Goal: Task Accomplishment & Management: Manage account settings

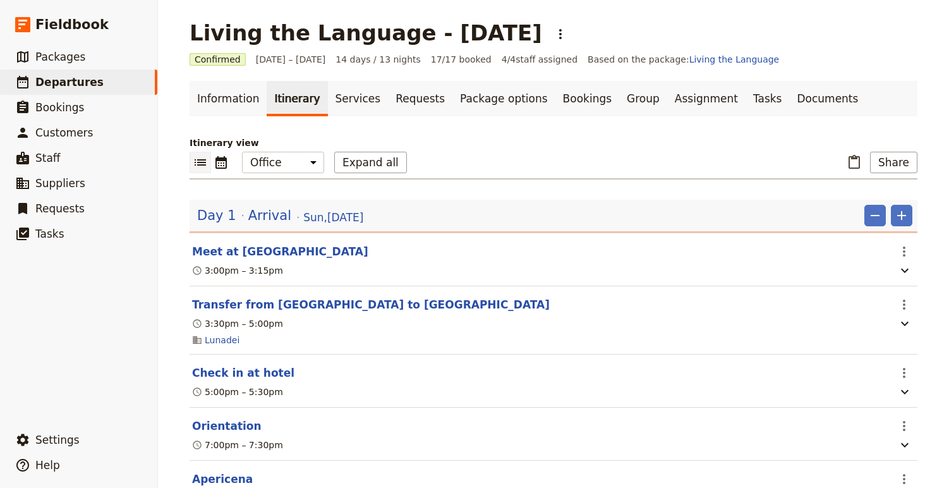
scroll to position [2126, 0]
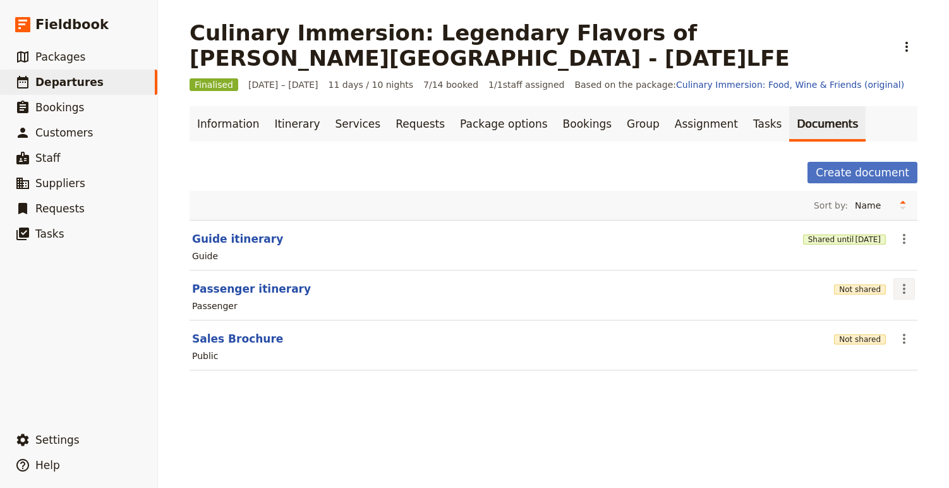
drag, startPoint x: 872, startPoint y: 288, endPoint x: 897, endPoint y: 287, distance: 24.7
click at [897, 287] on section "Passenger itinerary Not shared ​ Passenger" at bounding box center [554, 295] width 728 height 50
click at [869, 291] on button "Not shared" at bounding box center [860, 289] width 52 height 10
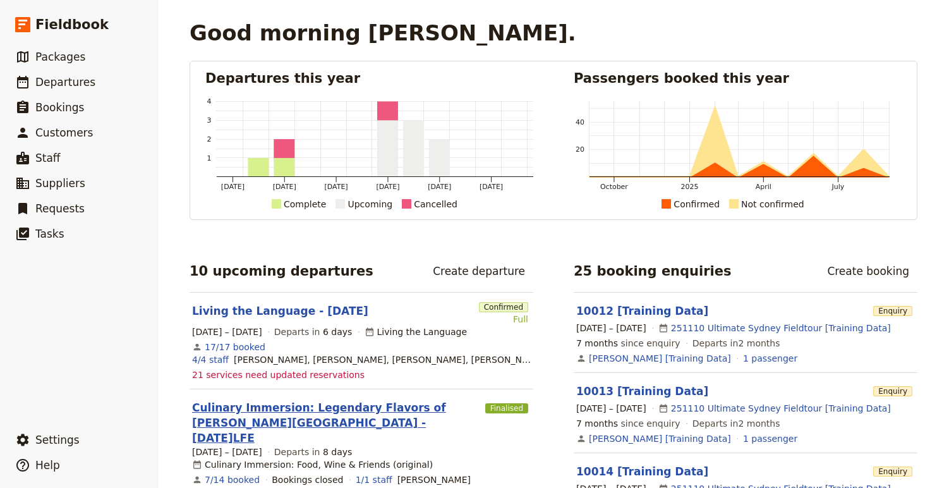
click at [311, 420] on link "Culinary Immersion: Legendary Flavors of [PERSON_NAME][GEOGRAPHIC_DATA] - [DATE…" at bounding box center [336, 422] width 288 height 45
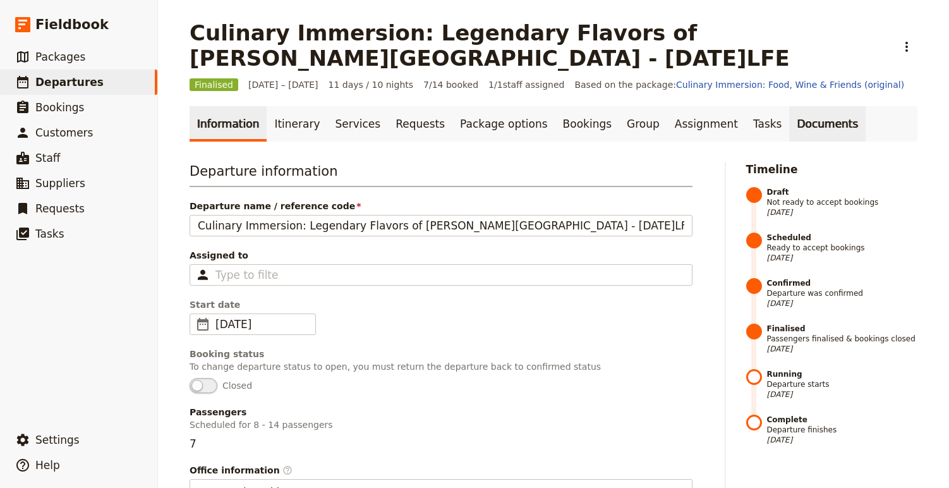
click at [789, 126] on link "Documents" at bounding box center [827, 123] width 76 height 35
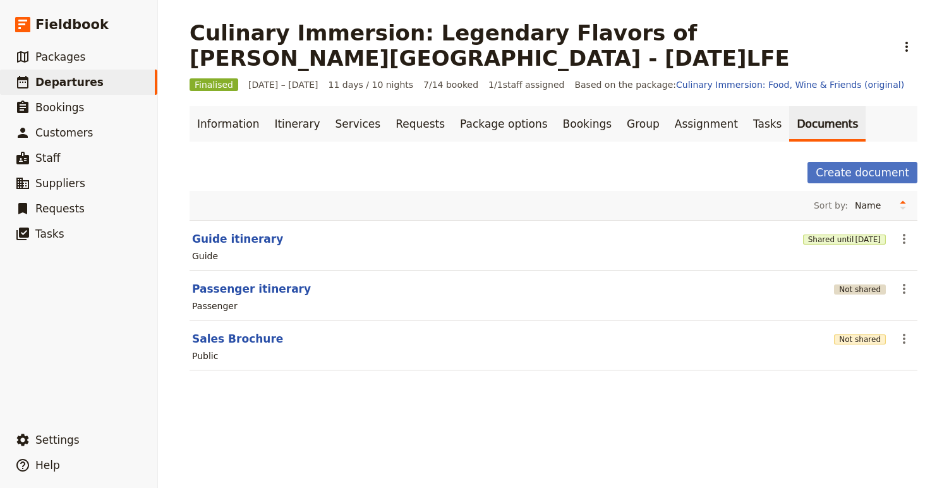
click at [857, 289] on button "Not shared" at bounding box center [860, 289] width 52 height 10
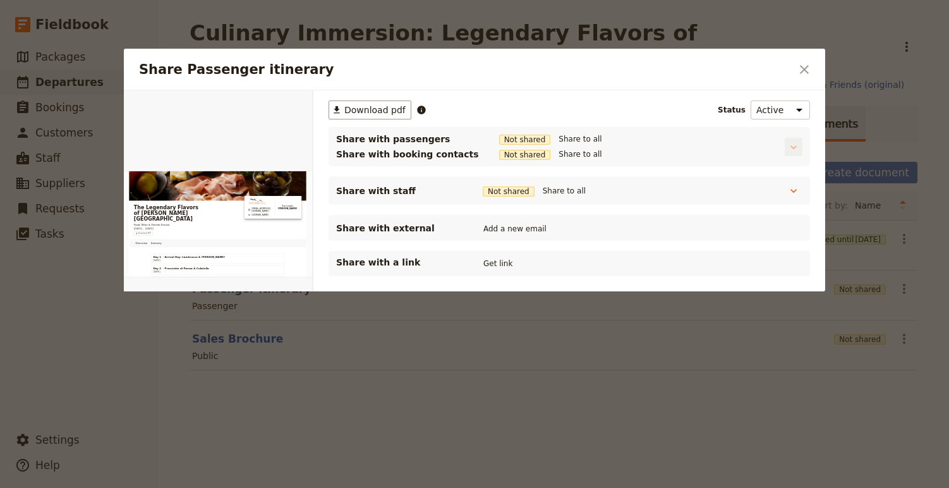
click at [796, 152] on icon "Share Passenger itinerary" at bounding box center [793, 147] width 13 height 13
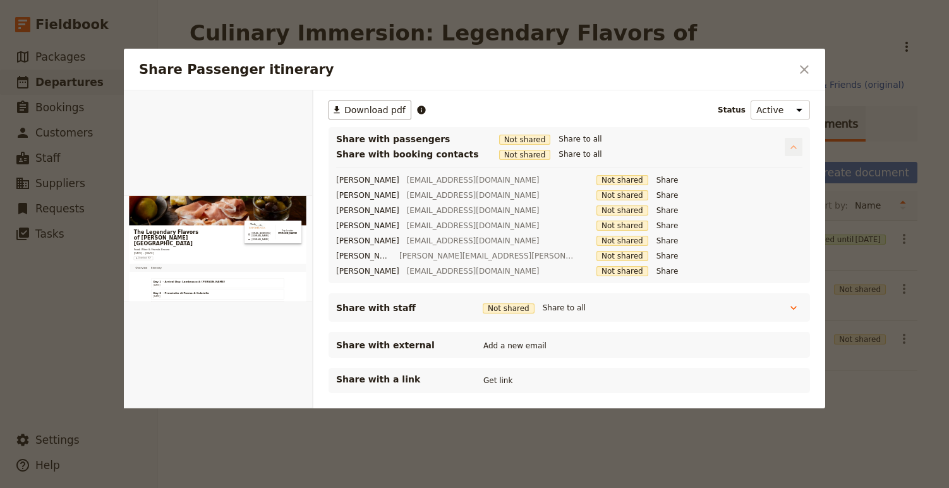
click at [796, 152] on icon "Share Passenger itinerary" at bounding box center [793, 147] width 13 height 13
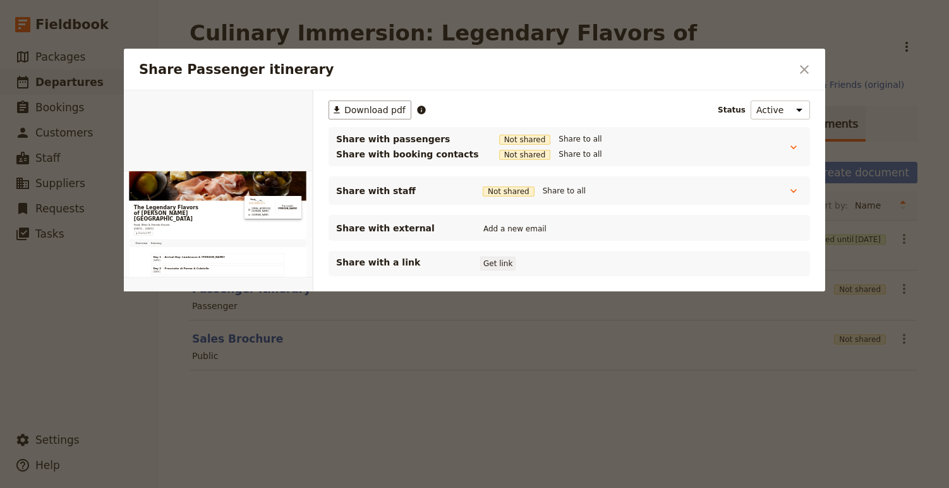
click at [495, 264] on button "Get link" at bounding box center [497, 264] width 35 height 14
click at [451, 417] on div at bounding box center [474, 244] width 949 height 488
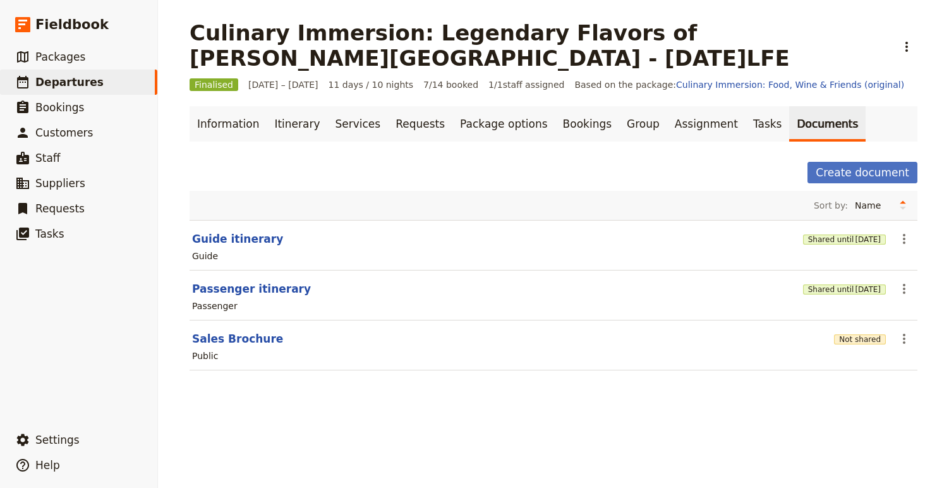
click at [892, 291] on section "Passenger itinerary Shared until 19 Oct 2025 ​ Passenger" at bounding box center [554, 295] width 728 height 50
click at [902, 289] on icon "Actions" at bounding box center [904, 288] width 15 height 15
click at [856, 311] on span "Share" at bounding box center [842, 316] width 25 height 13
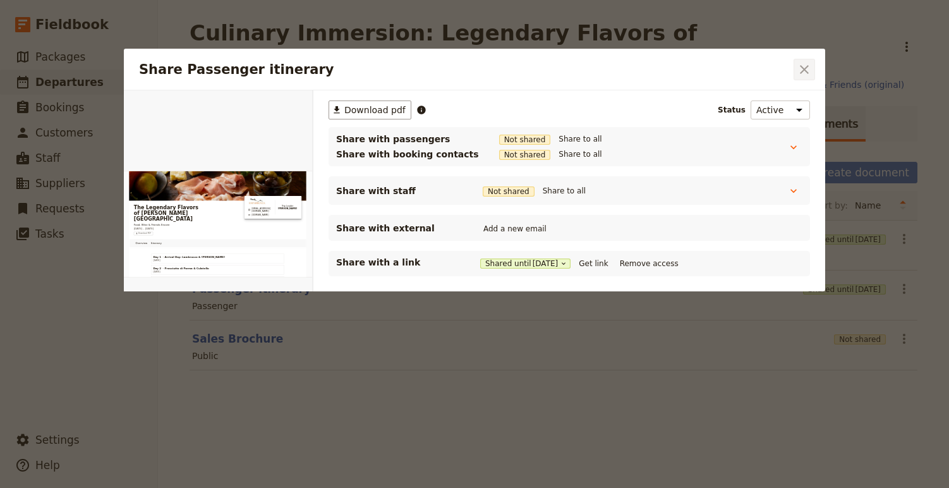
click at [802, 65] on icon "Close dialog" at bounding box center [804, 69] width 15 height 15
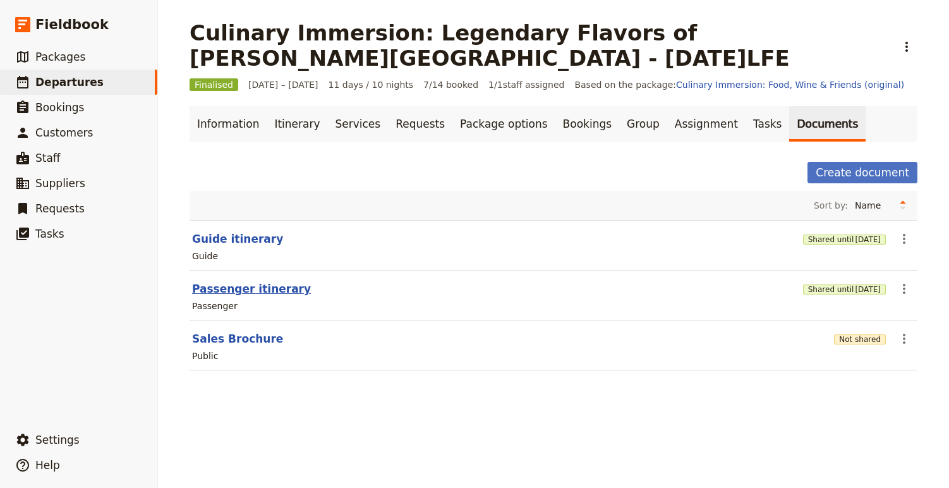
click at [229, 288] on button "Passenger itinerary" at bounding box center [251, 288] width 119 height 15
select select "PASSENGER"
select select "RUN_SHEET"
select select "DEFAULT"
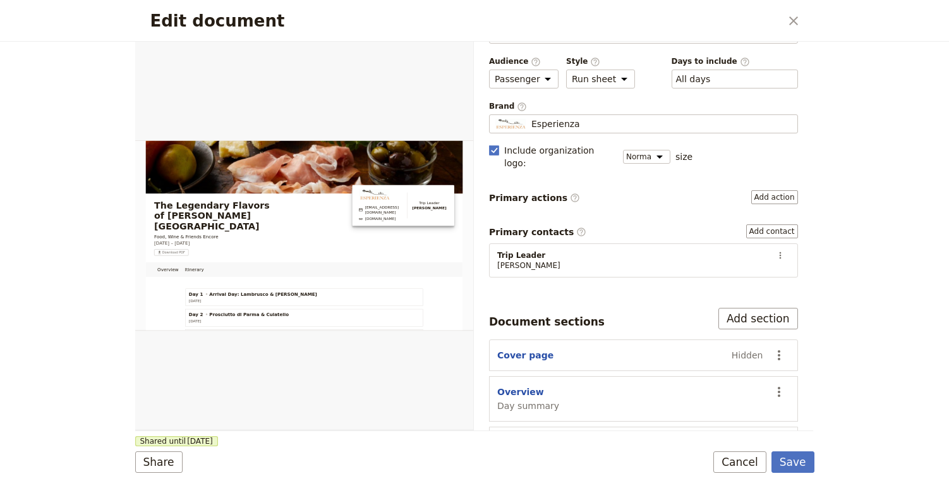
scroll to position [49, 0]
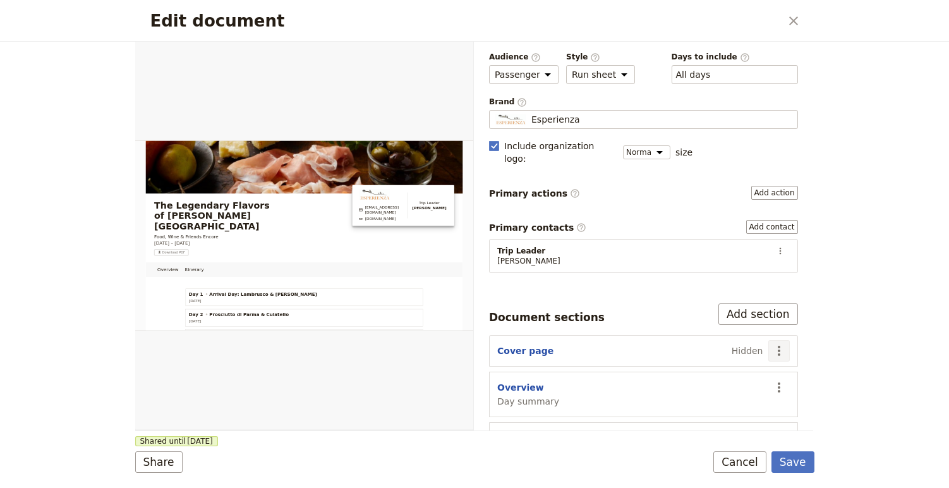
click at [782, 343] on icon "Actions" at bounding box center [779, 350] width 15 height 15
click at [729, 371] on span "Edit section" at bounding box center [730, 366] width 102 height 13
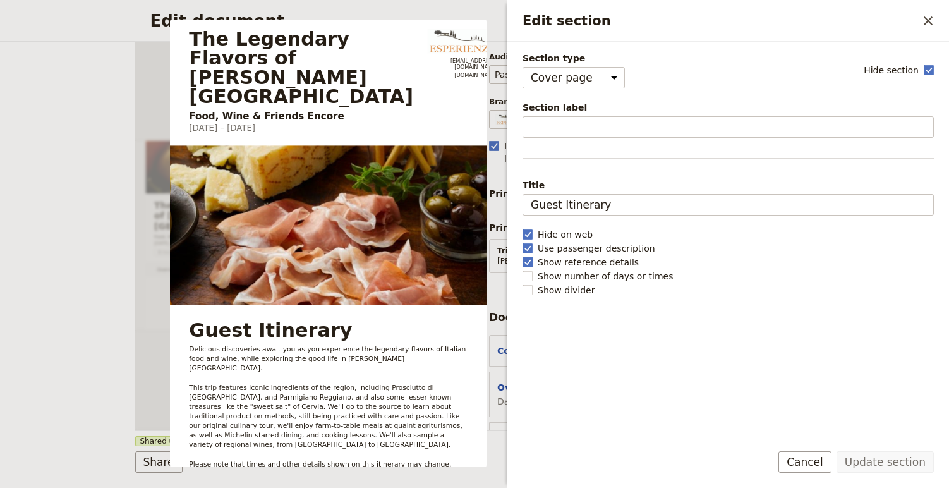
click at [526, 261] on rect "Edit section" at bounding box center [527, 261] width 9 height 9
click at [523, 256] on input "Show reference details" at bounding box center [522, 255] width 1 height 1
click at [526, 262] on rect "Edit section" at bounding box center [527, 261] width 9 height 9
click at [523, 256] on input "Show reference details" at bounding box center [522, 255] width 1 height 1
click at [528, 262] on polygon "Edit section" at bounding box center [527, 261] width 6 height 7
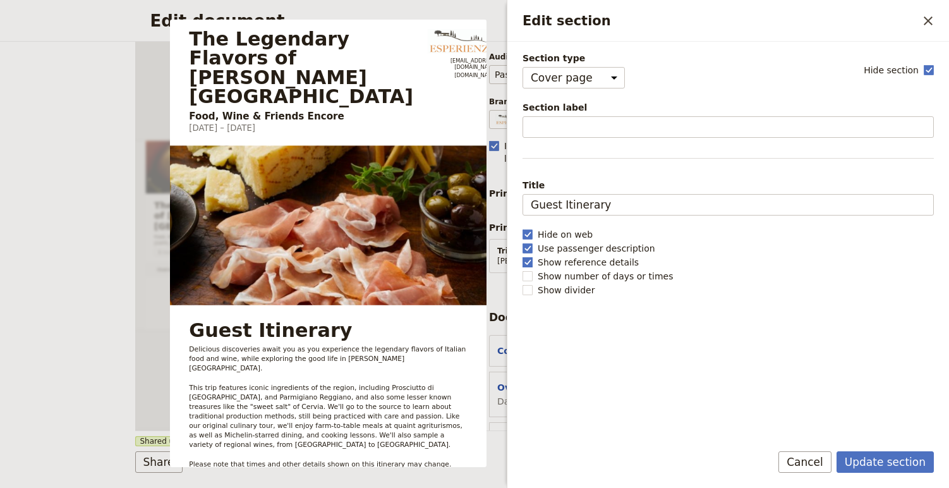
click at [523, 256] on input "Show reference details" at bounding box center [522, 255] width 1 height 1
click at [528, 262] on rect "Edit section" at bounding box center [527, 261] width 9 height 9
click at [523, 256] on input "Show reference details" at bounding box center [522, 255] width 1 height 1
checkbox input "true"
click at [929, 22] on icon "Close drawer" at bounding box center [928, 20] width 9 height 9
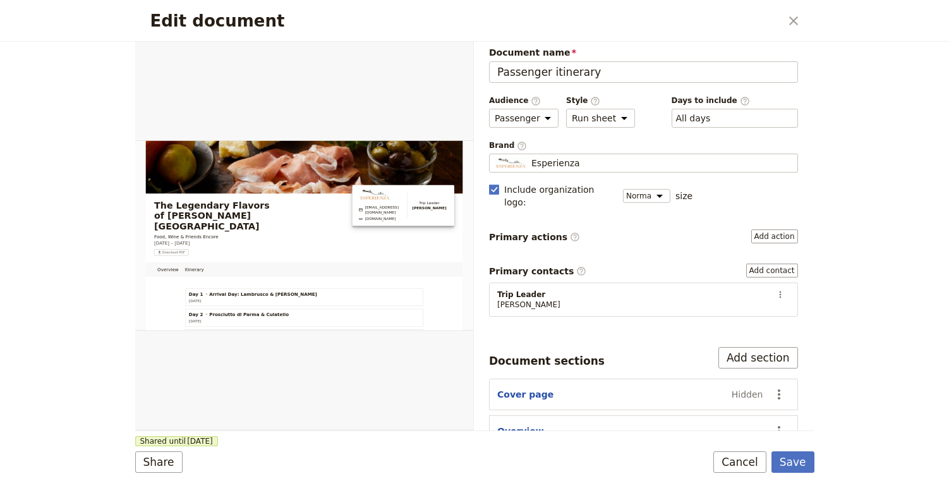
scroll to position [0, 0]
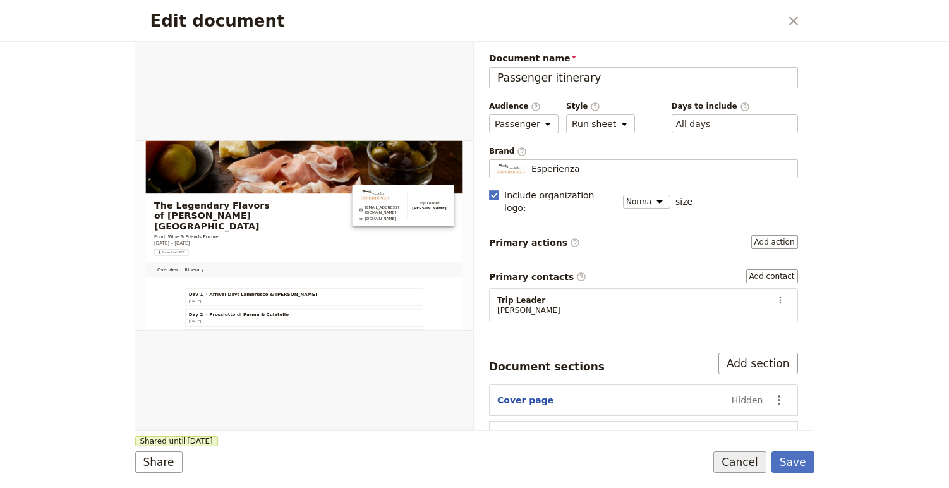
click at [751, 465] on button "Cancel" at bounding box center [739, 461] width 53 height 21
